Goal: Task Accomplishment & Management: Complete application form

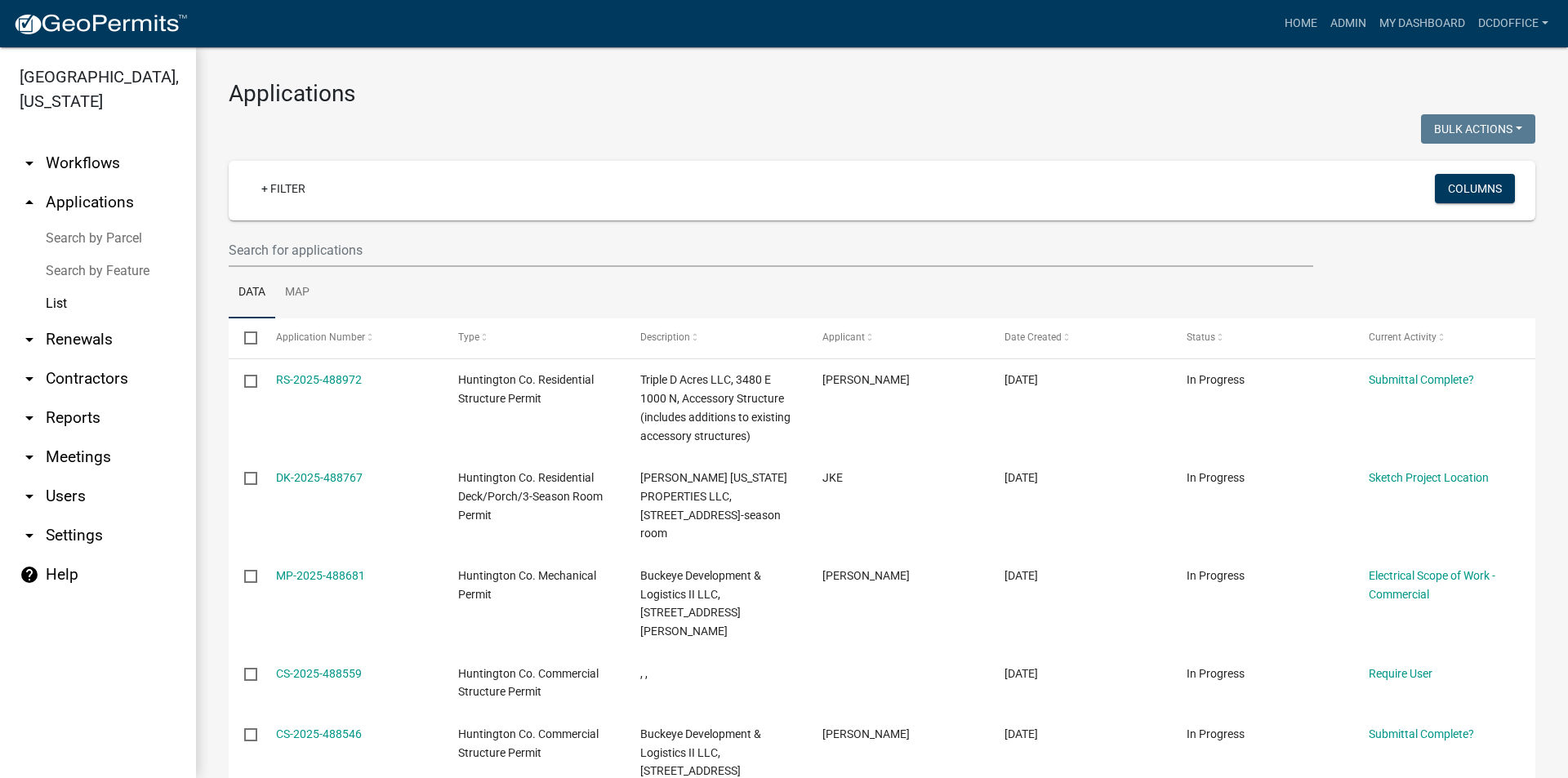
click at [62, 38] on link at bounding box center [100, 24] width 174 height 34
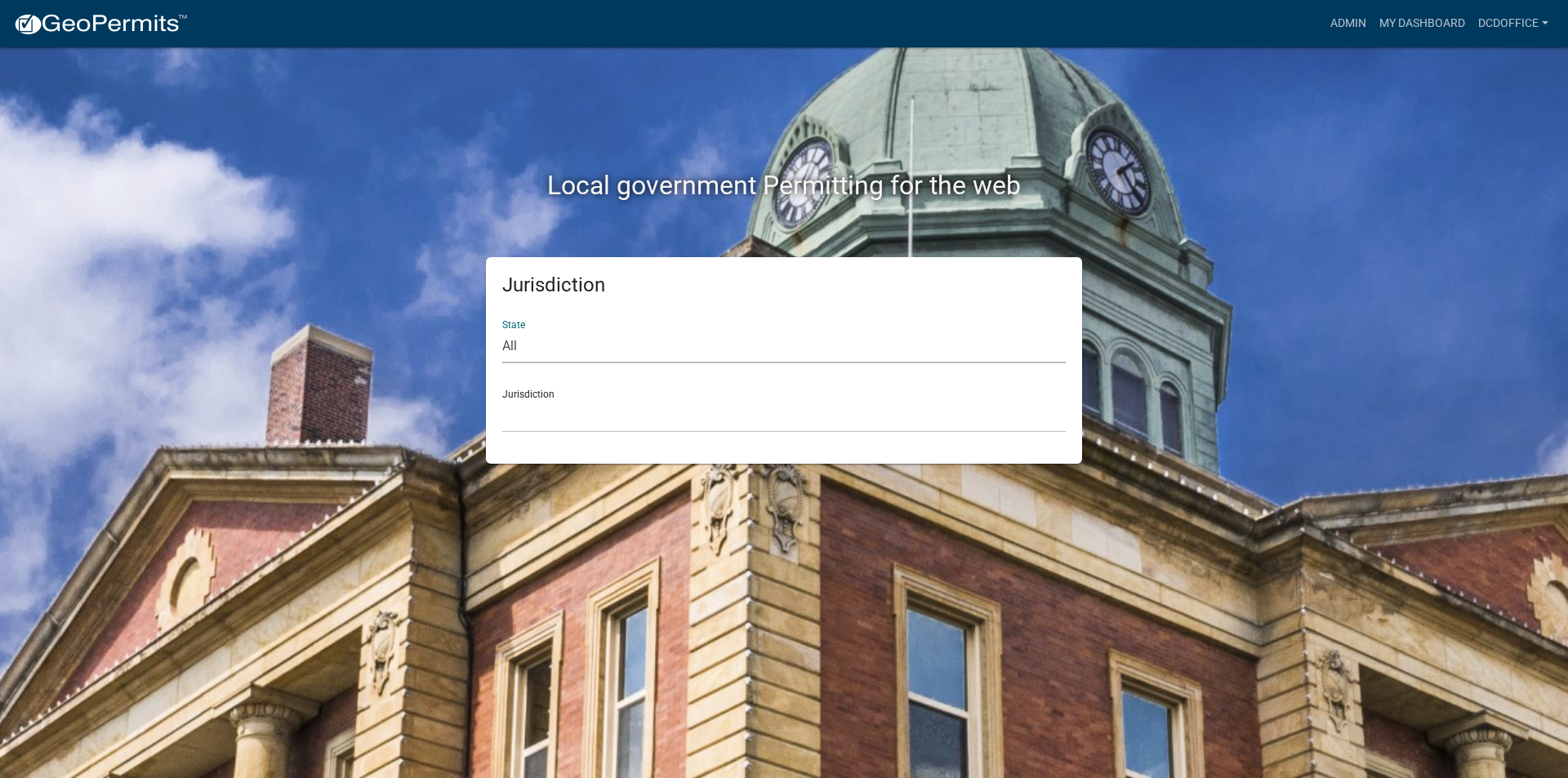
click at [525, 348] on select "All [US_STATE] [US_STATE] [US_STATE] [US_STATE] [US_STATE] [US_STATE] [US_STATE…" at bounding box center [784, 346] width 563 height 33
select select "[US_STATE]"
click at [502, 330] on select "All [US_STATE] [US_STATE] [US_STATE] [US_STATE] [US_STATE] [US_STATE] [US_STATE…" at bounding box center [784, 346] width 563 height 33
click at [545, 409] on select "City of [GEOGRAPHIC_DATA], [US_STATE] City of [GEOGRAPHIC_DATA], [US_STATE] Cit…" at bounding box center [784, 416] width 563 height 33
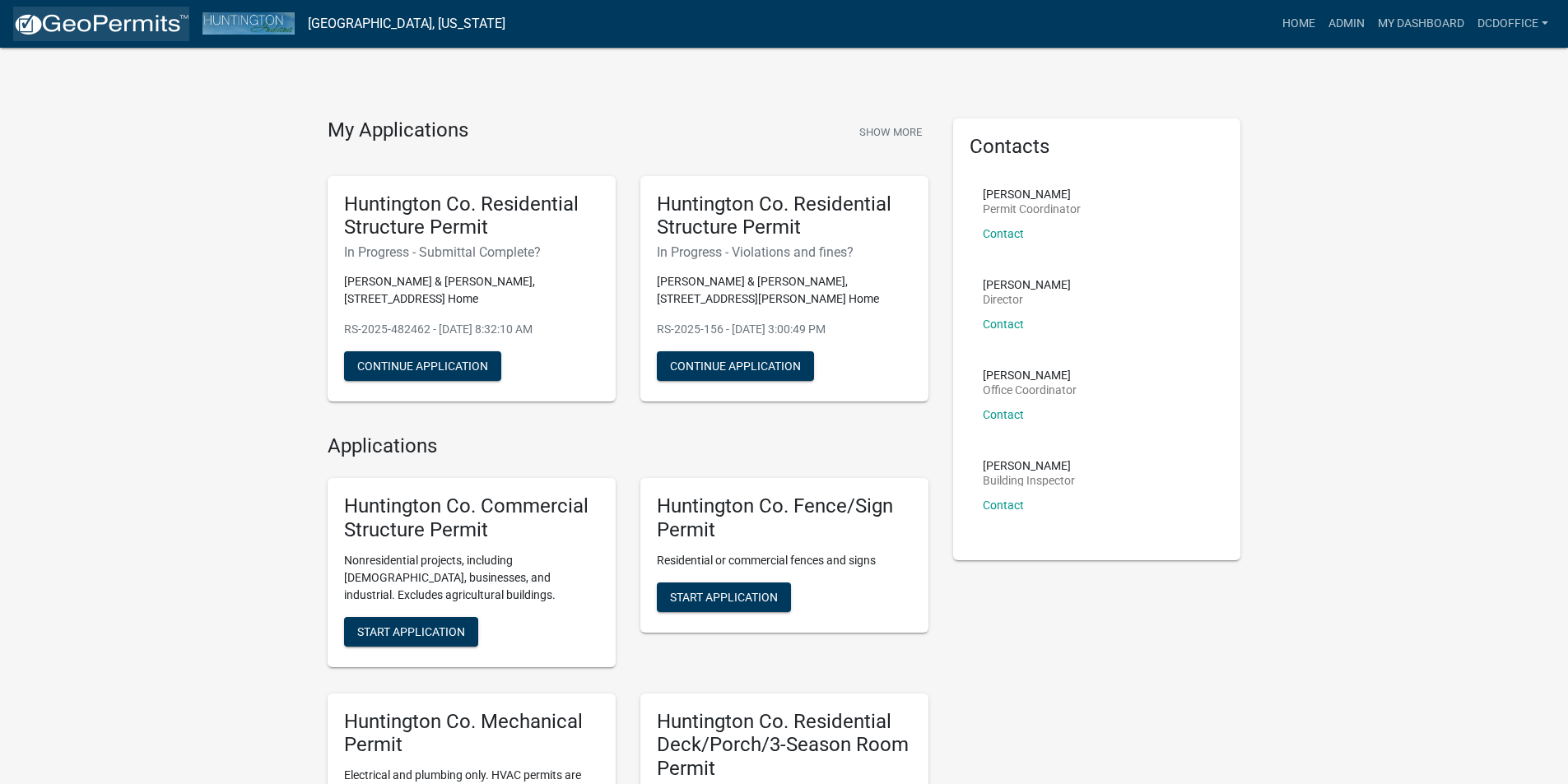
click at [52, 25] on img at bounding box center [100, 24] width 176 height 25
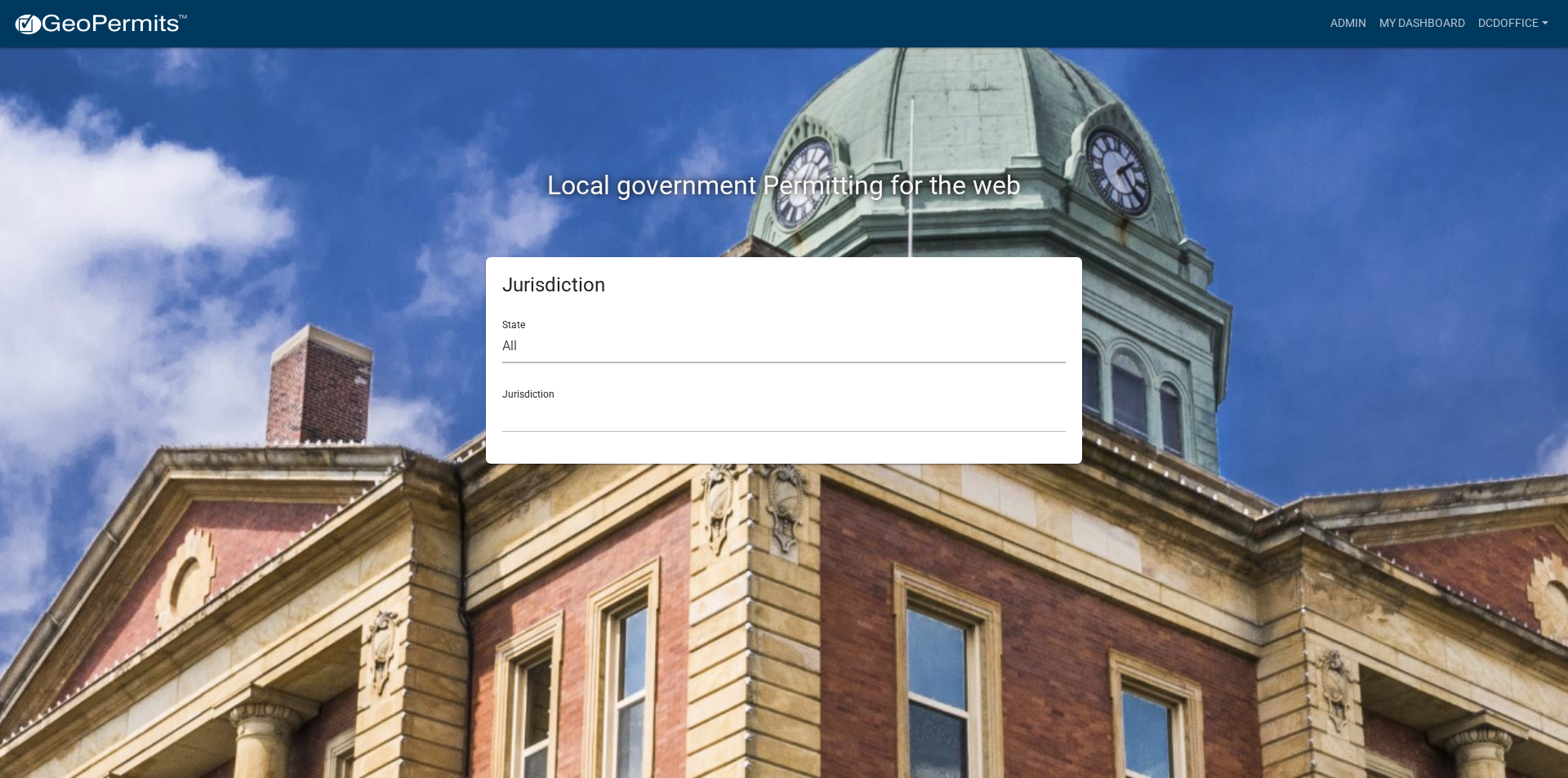
click at [519, 356] on select "All [US_STATE] [US_STATE] [US_STATE] [US_STATE] [US_STATE] [US_STATE] [US_STATE…" at bounding box center [784, 346] width 563 height 33
select select "[US_STATE]"
click at [502, 330] on select "All [US_STATE] [US_STATE] [US_STATE] [US_STATE] [US_STATE] [US_STATE] [US_STATE…" at bounding box center [784, 346] width 563 height 33
click at [529, 410] on select "City of [GEOGRAPHIC_DATA], [US_STATE] City of [GEOGRAPHIC_DATA], [US_STATE] Cit…" at bounding box center [784, 416] width 563 height 33
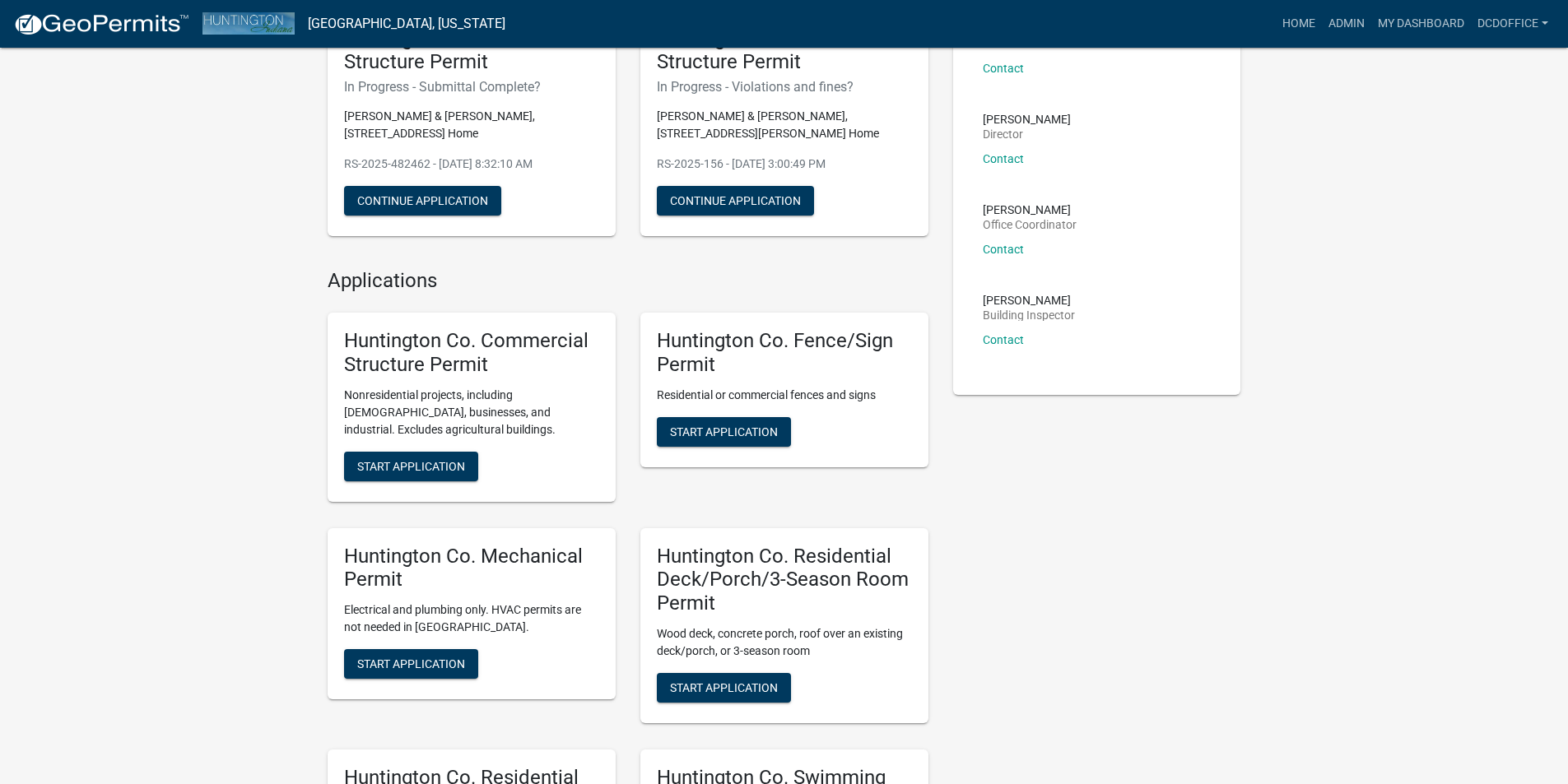
scroll to position [329, 0]
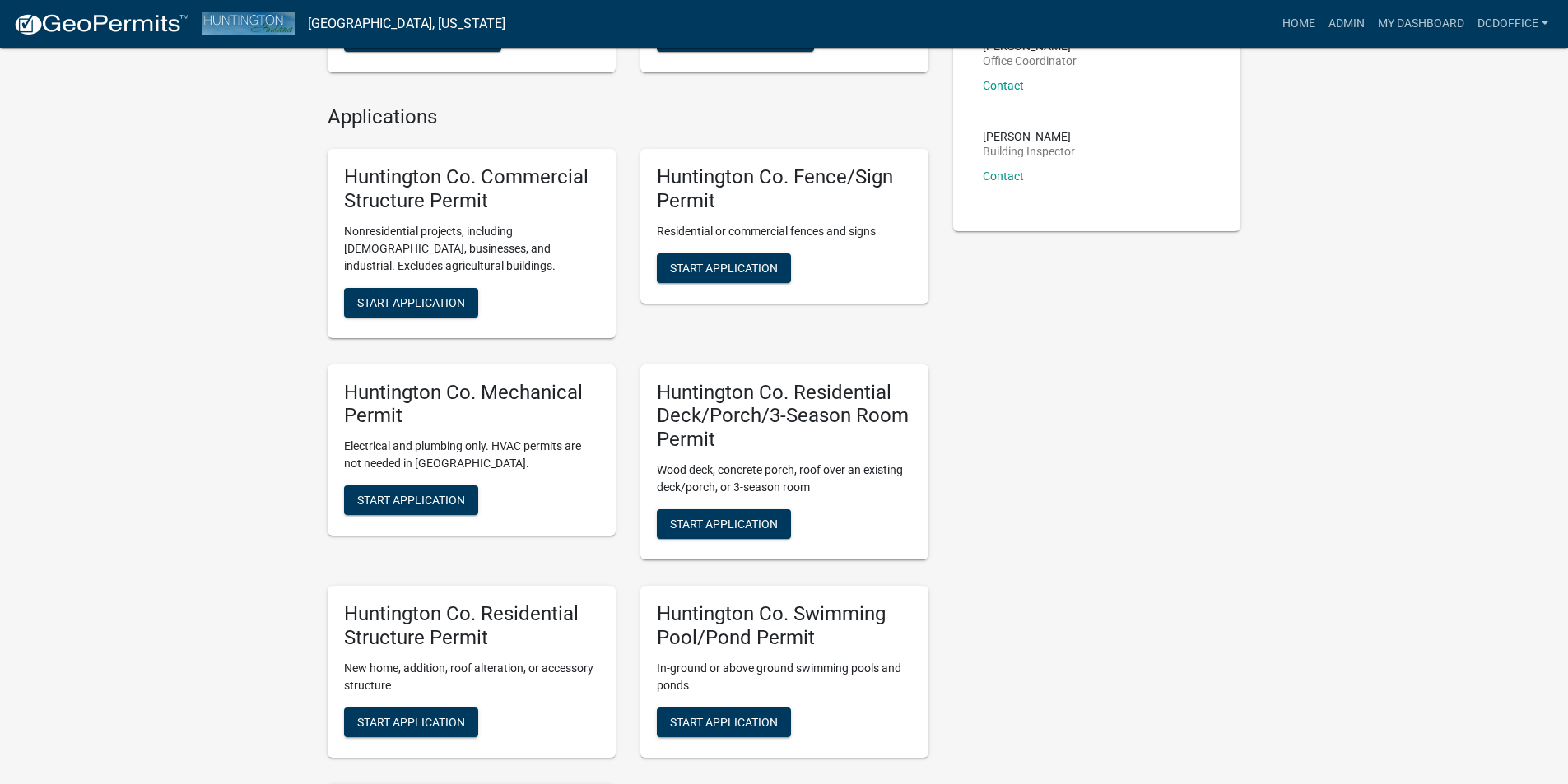
click at [469, 737] on div "Huntington Co. Residential Structure Permit New home, addition, roof alteration…" at bounding box center [471, 672] width 288 height 172
click at [439, 715] on span "Start Application" at bounding box center [411, 721] width 108 height 13
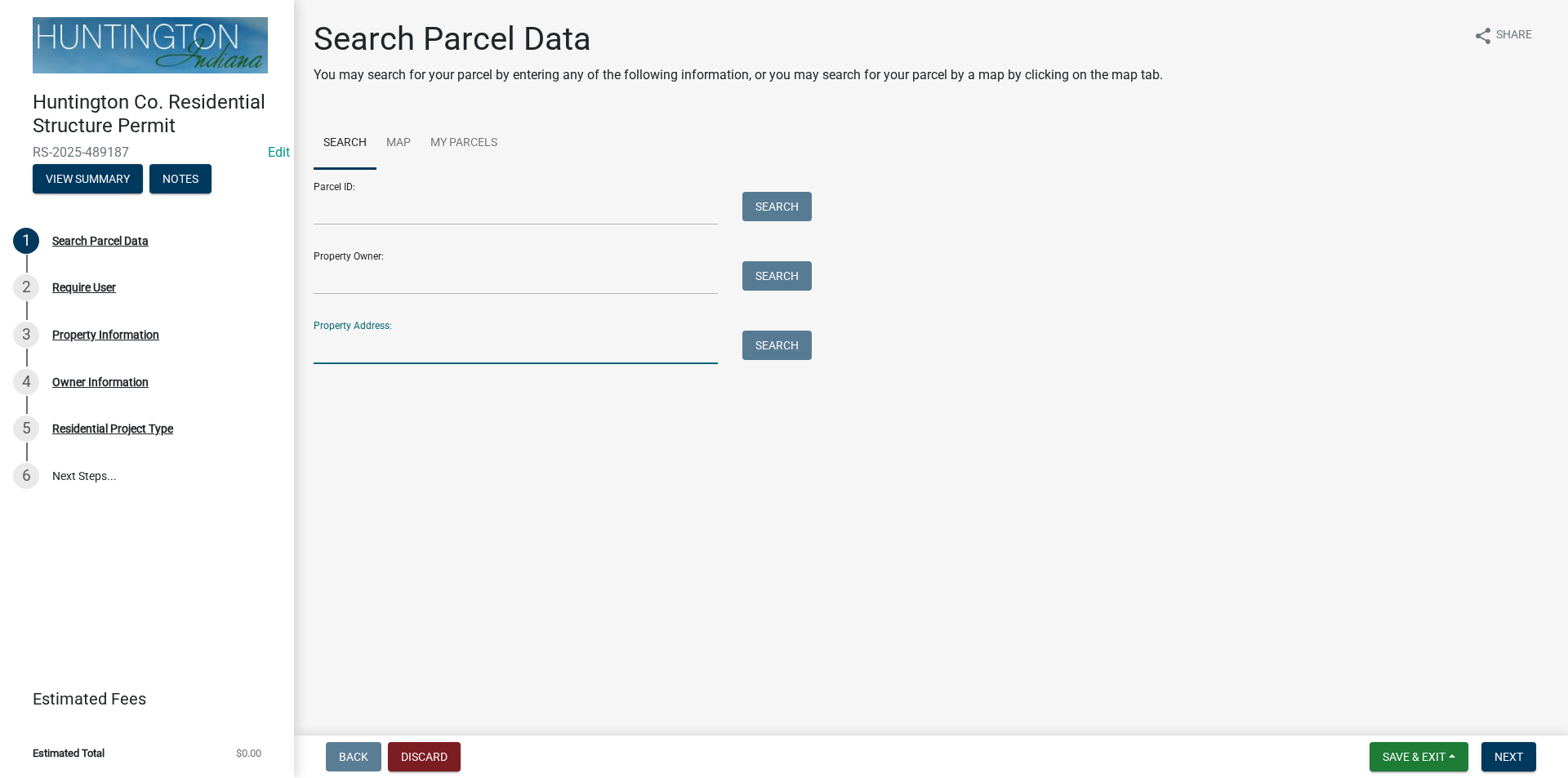
click at [375, 356] on input "Property Address:" at bounding box center [515, 347] width 404 height 33
type input "764"
click at [775, 340] on button "Search" at bounding box center [776, 345] width 70 height 29
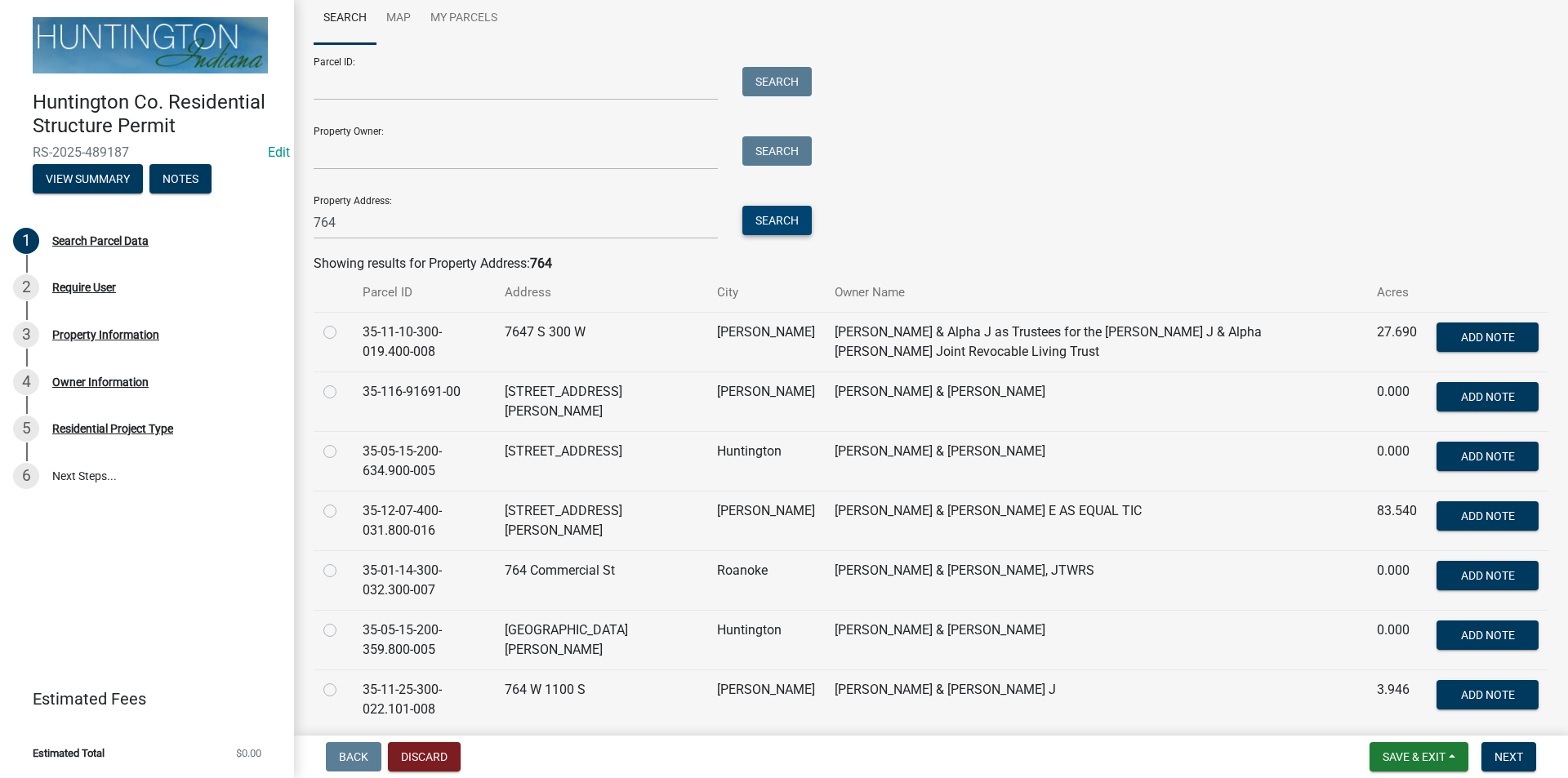
scroll to position [149, 0]
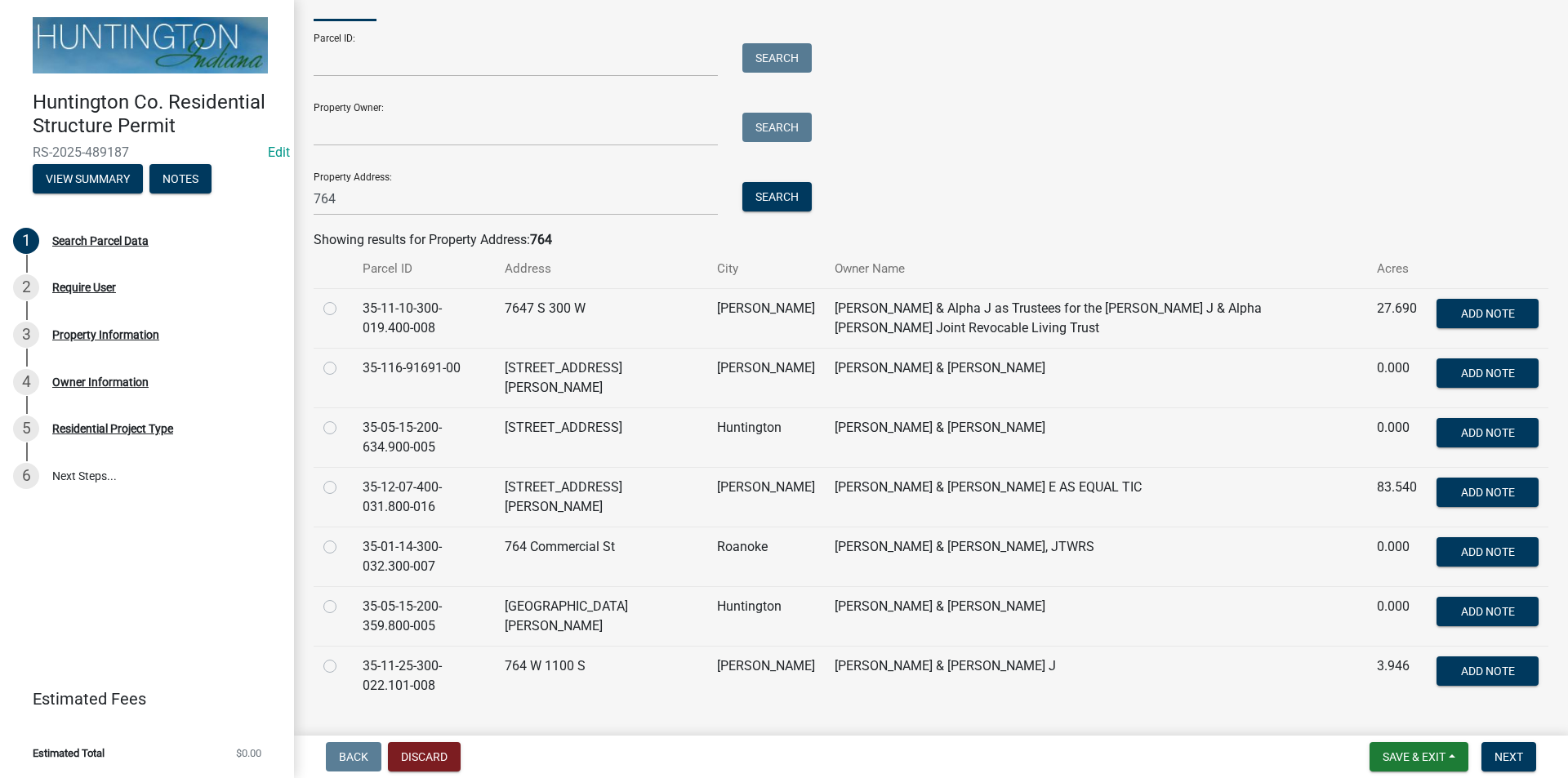
click at [343, 656] on label at bounding box center [343, 656] width 0 height 0
click at [343, 656] on input "radio" at bounding box center [348, 661] width 10 height 10
radio input "true"
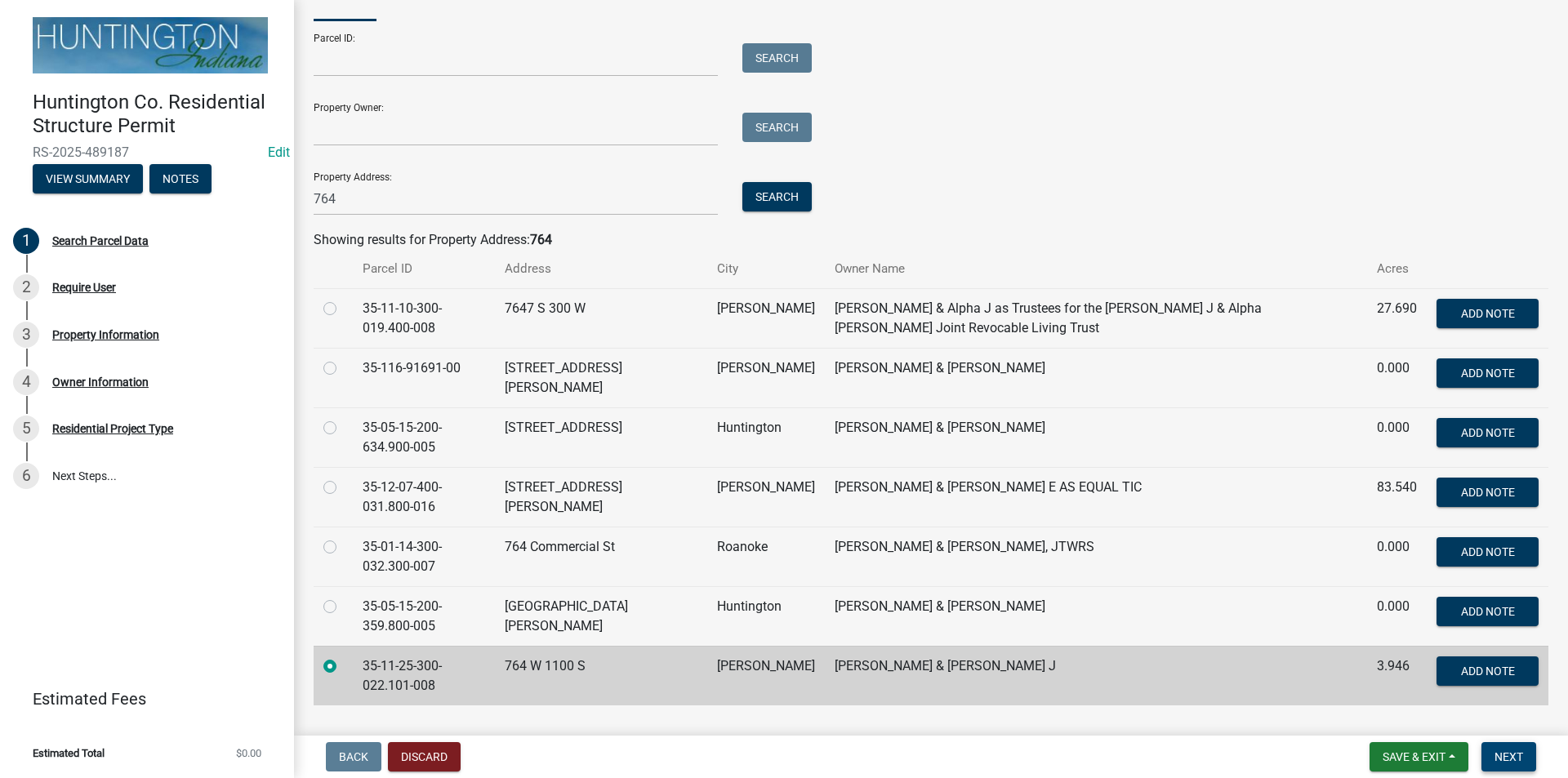
click at [1501, 757] on span "Next" at bounding box center [1508, 757] width 28 height 13
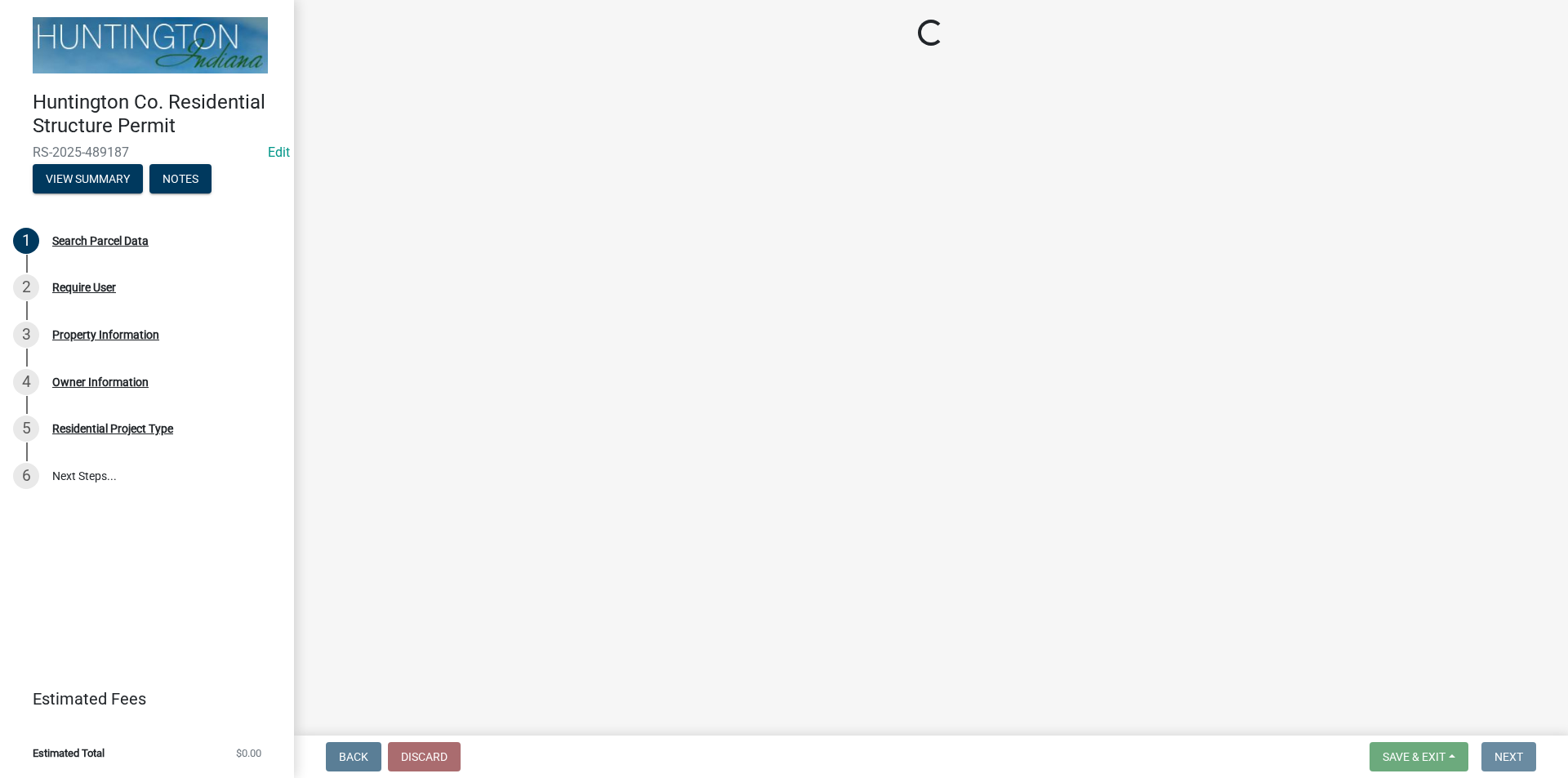
scroll to position [0, 0]
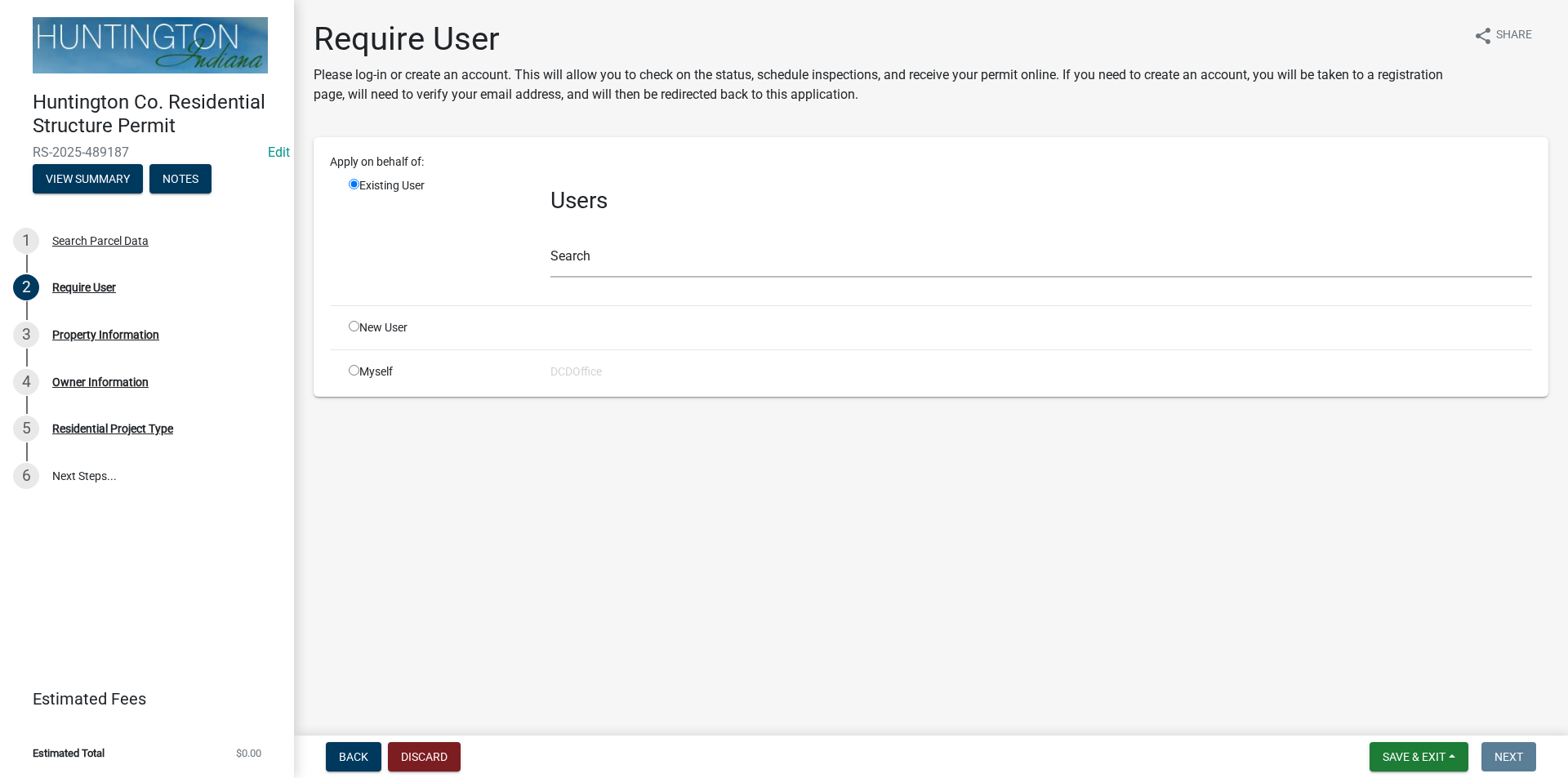
click at [350, 370] on input "radio" at bounding box center [354, 370] width 10 height 10
radio input "true"
radio input "false"
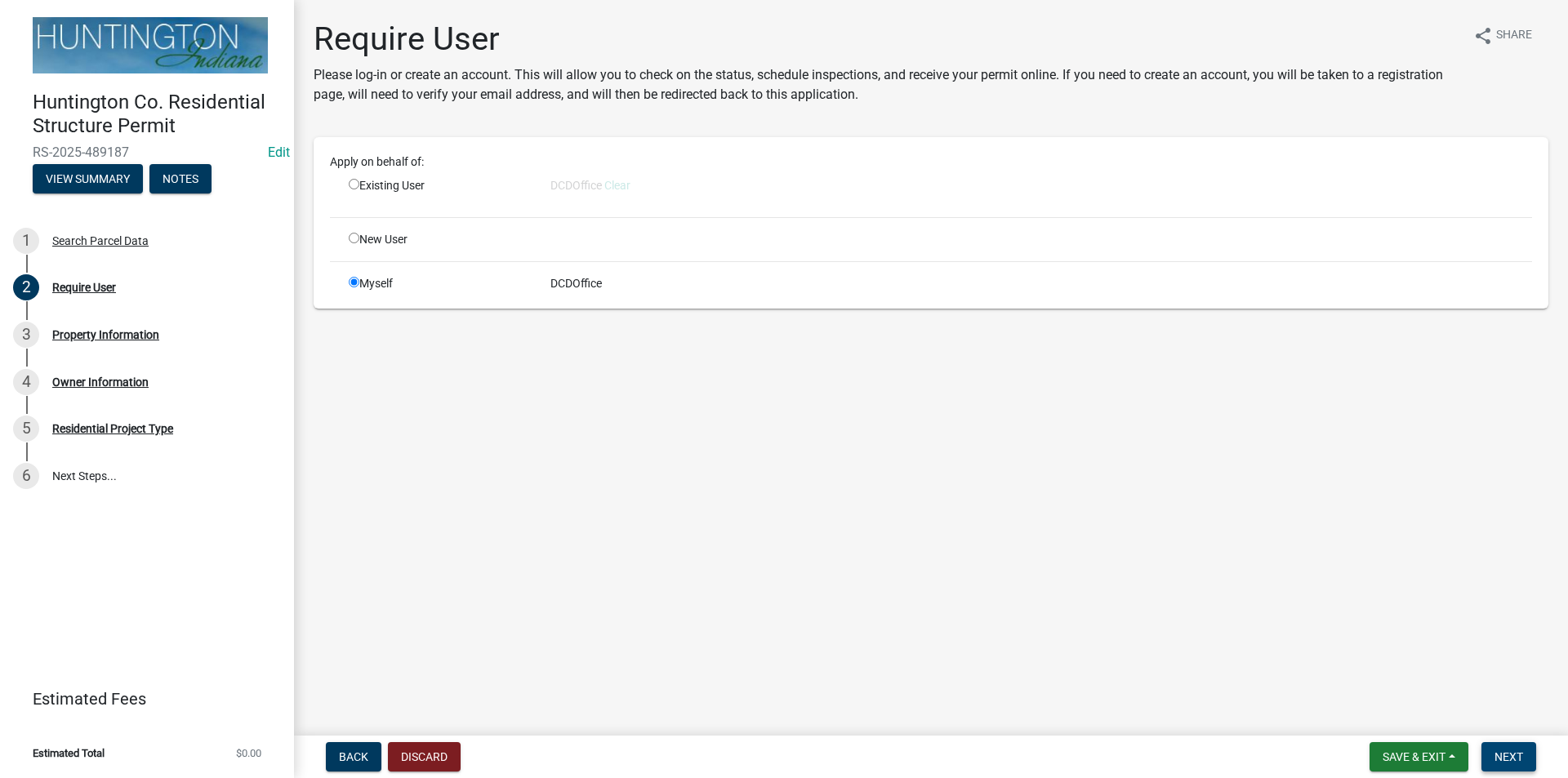
click at [1510, 755] on span "Next" at bounding box center [1508, 757] width 28 height 13
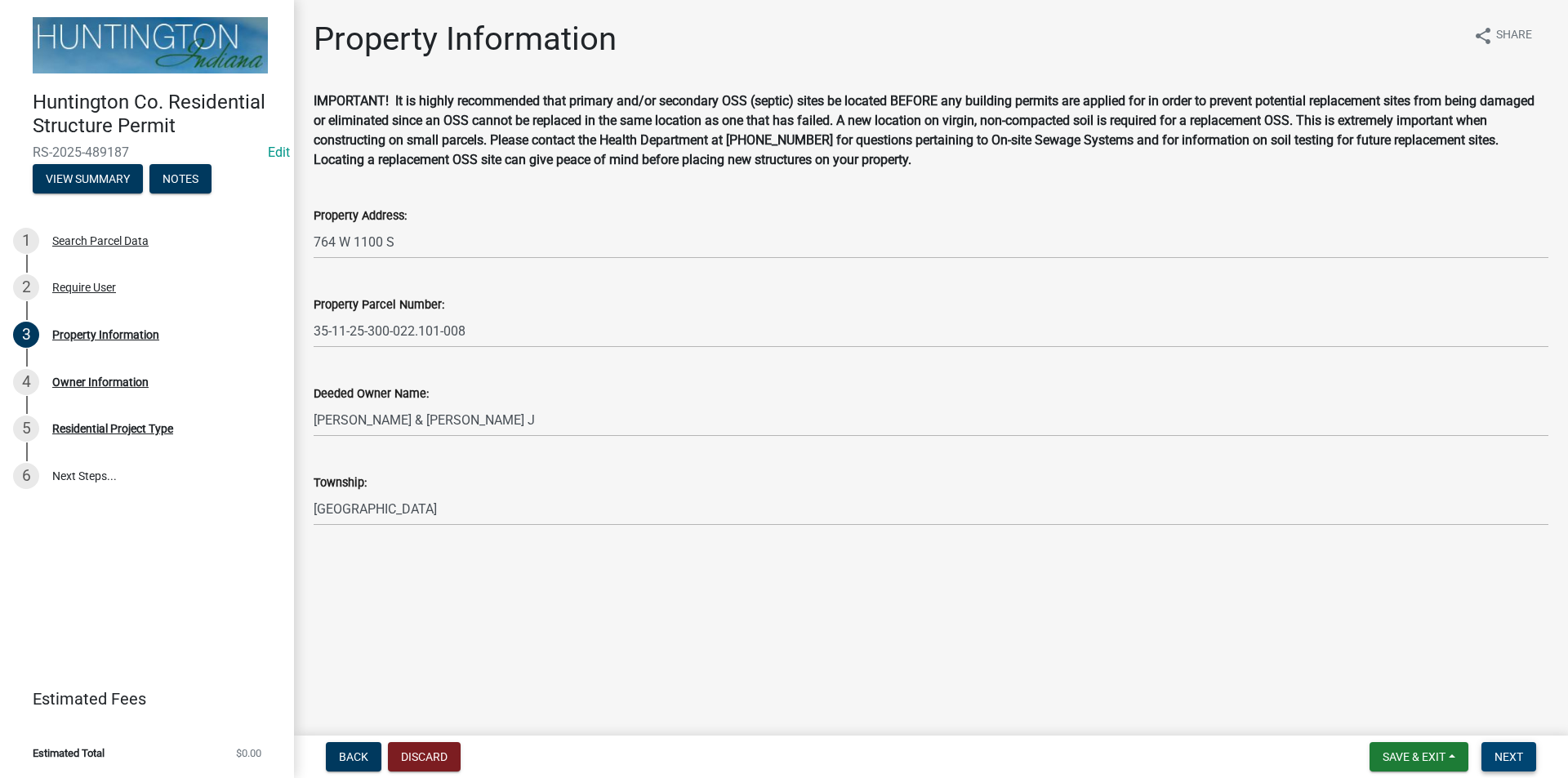
click at [1506, 758] on span "Next" at bounding box center [1508, 757] width 28 height 13
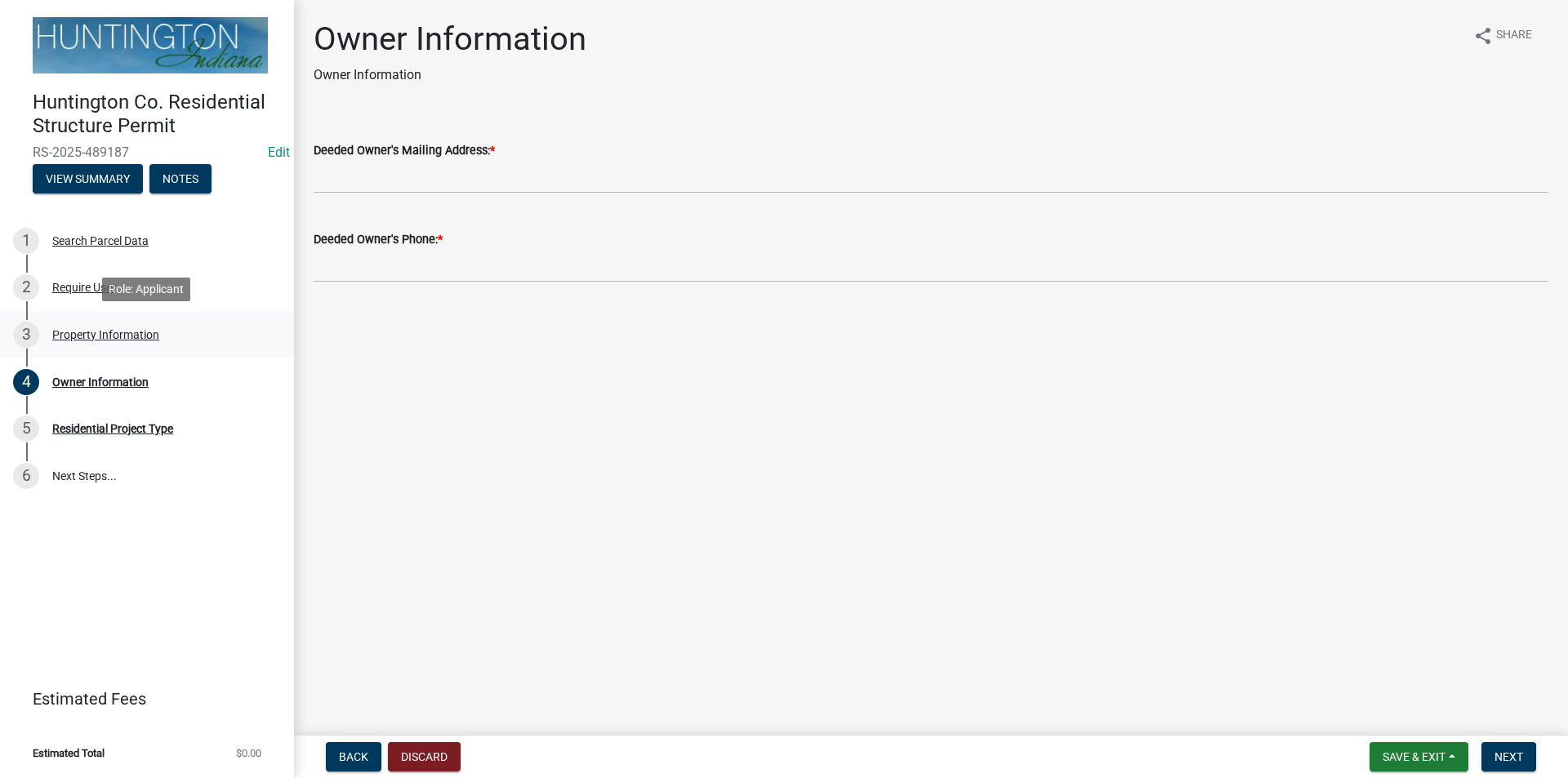
click at [80, 343] on div "3 Property Information" at bounding box center [140, 335] width 255 height 26
